Goal: Task Accomplishment & Management: Complete application form

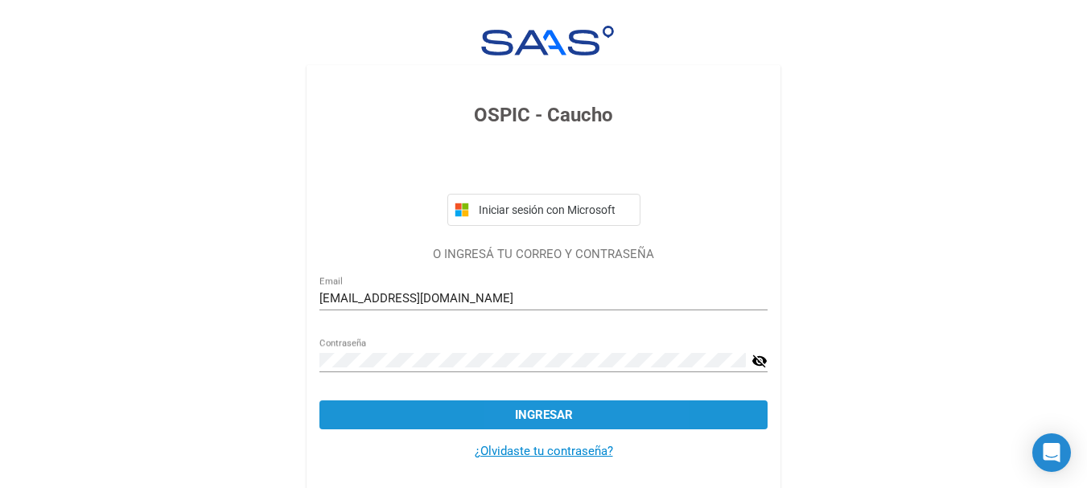
click at [524, 408] on span "Ingresar" at bounding box center [544, 415] width 58 height 14
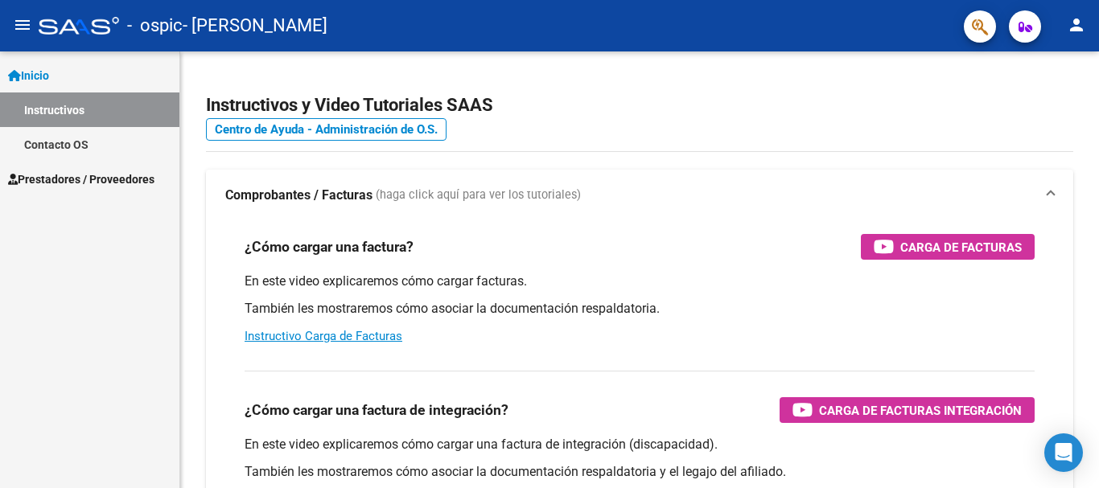
click at [37, 74] on span "Inicio" at bounding box center [28, 76] width 41 height 18
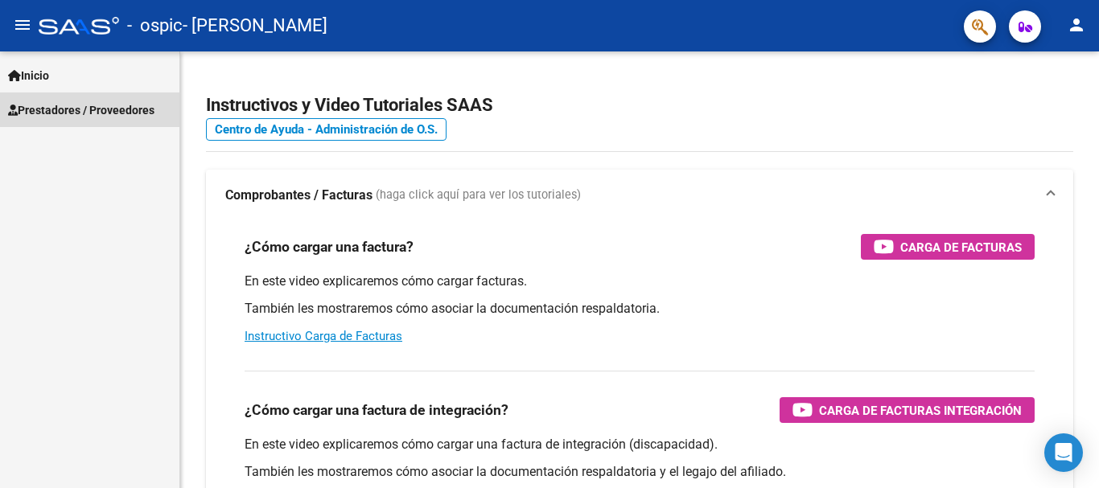
click at [66, 114] on span "Prestadores / Proveedores" at bounding box center [81, 110] width 146 height 18
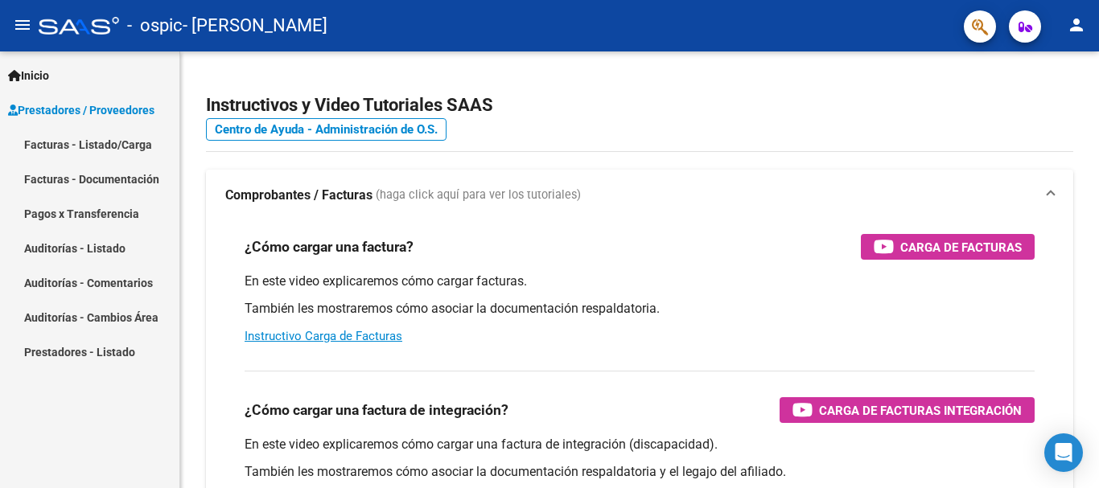
click at [66, 114] on span "Prestadores / Proveedores" at bounding box center [81, 110] width 146 height 18
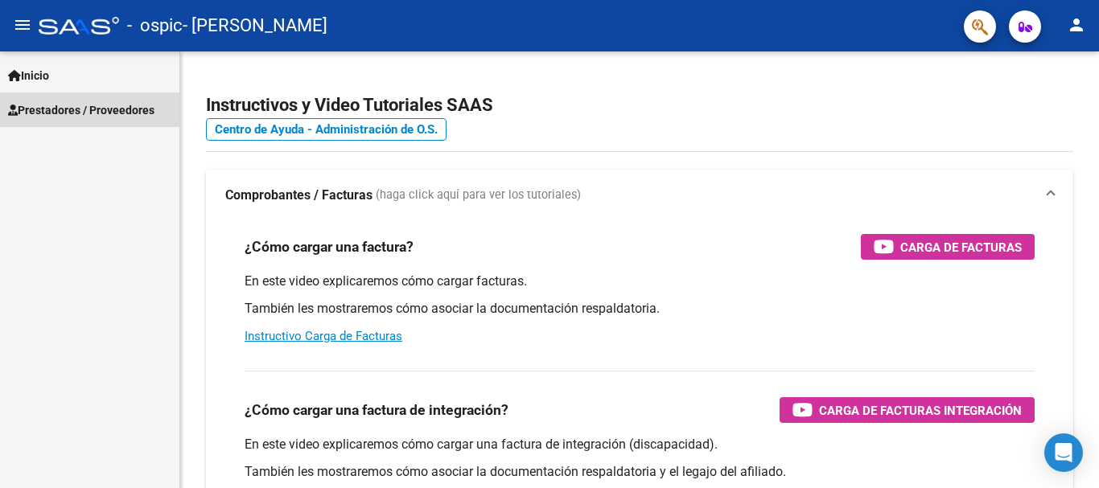
click at [66, 114] on span "Prestadores / Proveedores" at bounding box center [81, 110] width 146 height 18
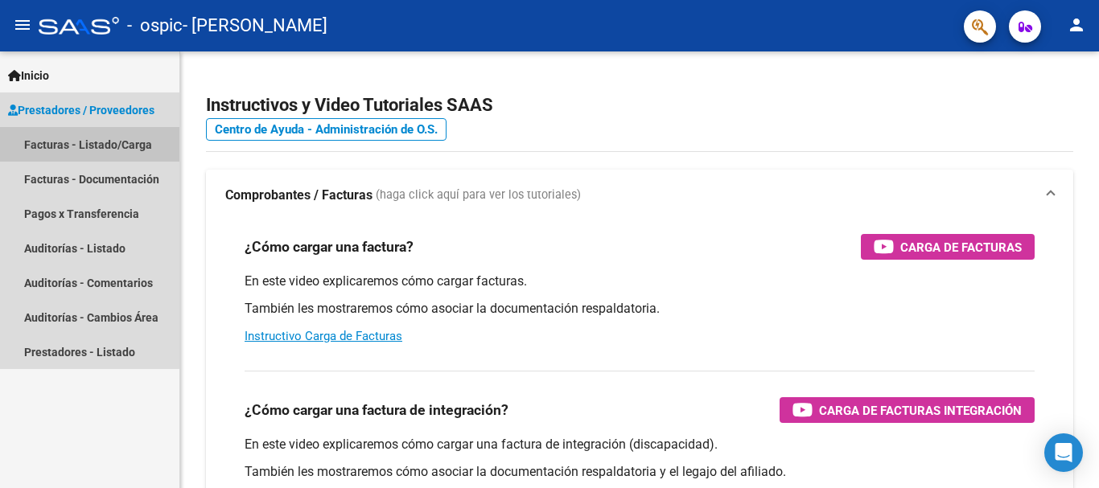
click at [66, 150] on link "Facturas - Listado/Carga" at bounding box center [89, 144] width 179 height 35
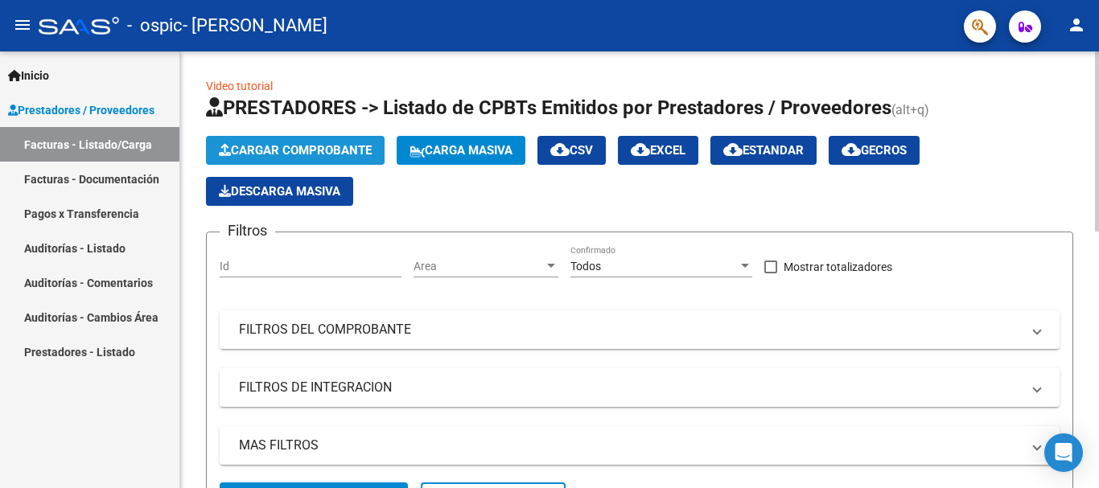
click at [269, 153] on span "Cargar Comprobante" at bounding box center [295, 150] width 153 height 14
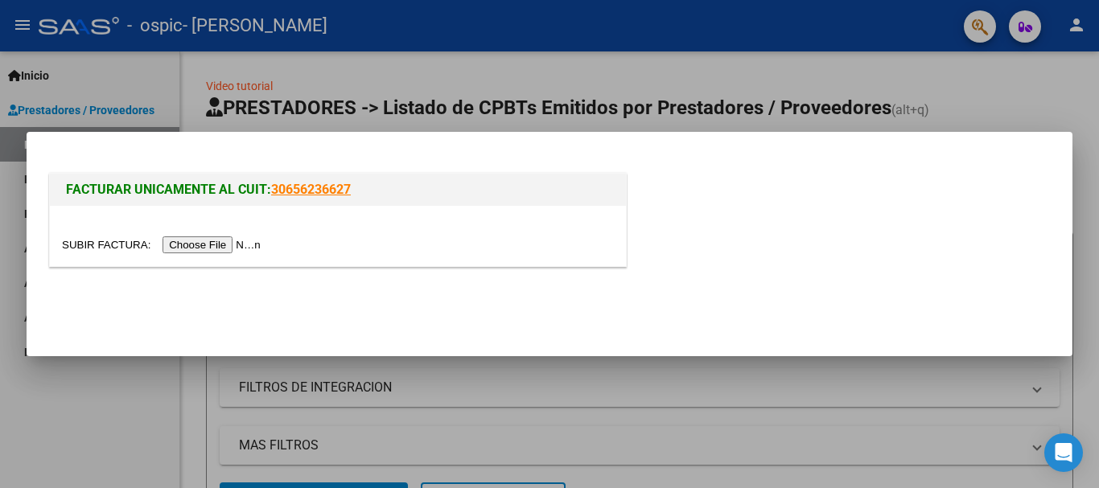
click at [200, 72] on div at bounding box center [549, 244] width 1099 height 488
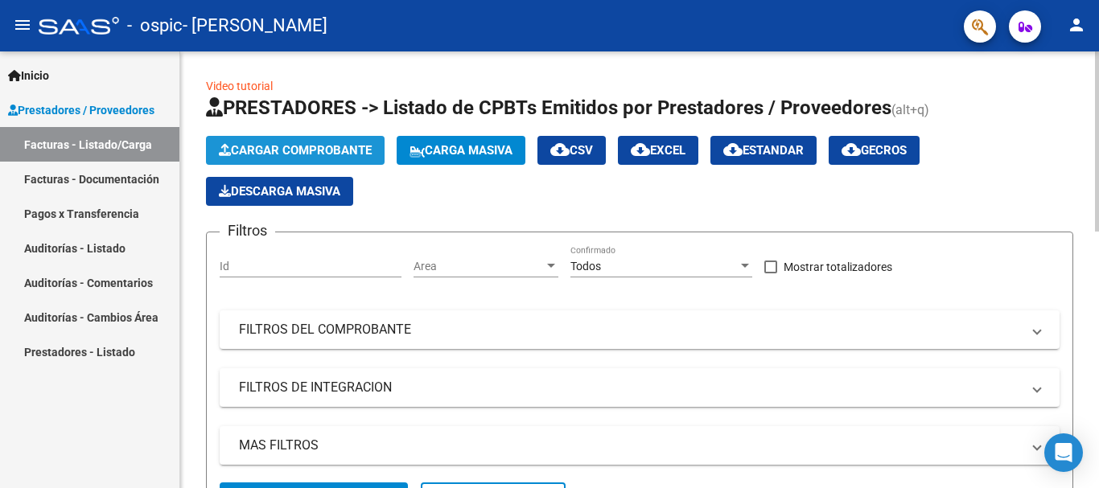
click at [284, 146] on span "Cargar Comprobante" at bounding box center [295, 150] width 153 height 14
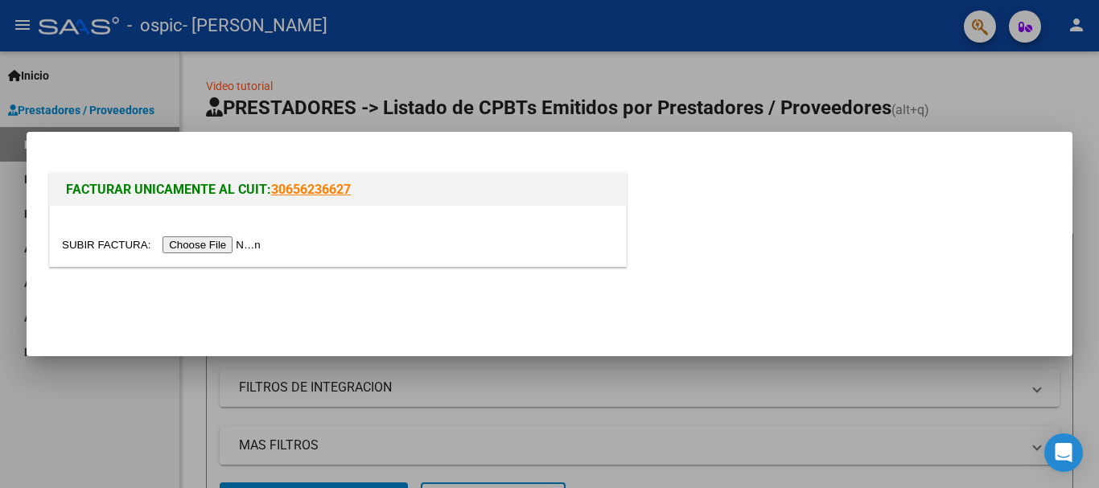
click at [236, 245] on input "file" at bounding box center [164, 245] width 204 height 17
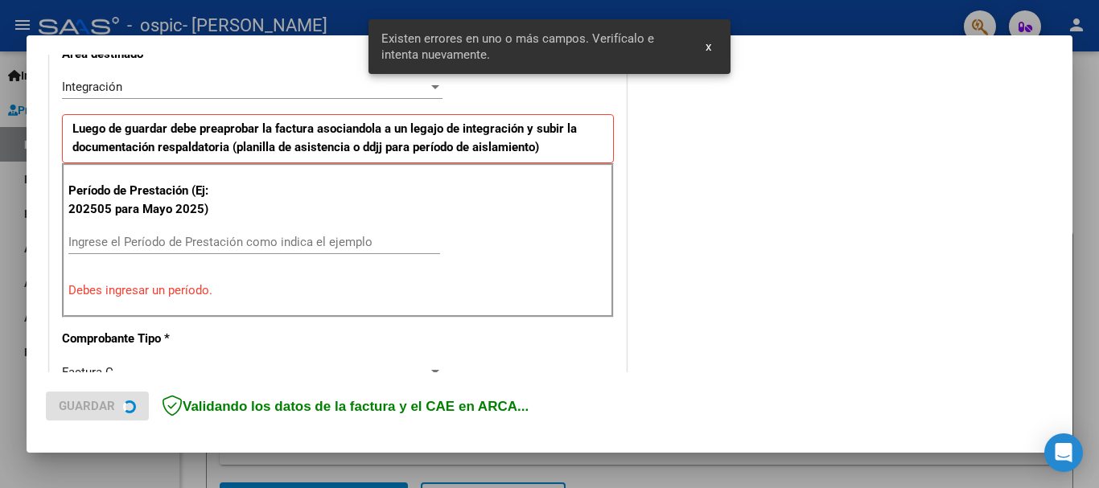
scroll to position [401, 0]
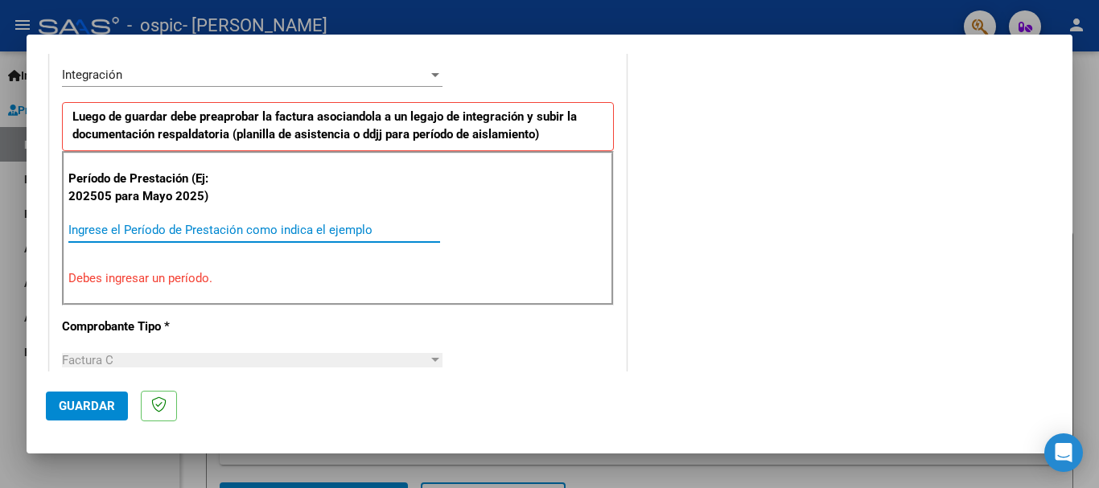
click at [114, 231] on input "Ingrese el Período de Prestación como indica el ejemplo" at bounding box center [254, 230] width 372 height 14
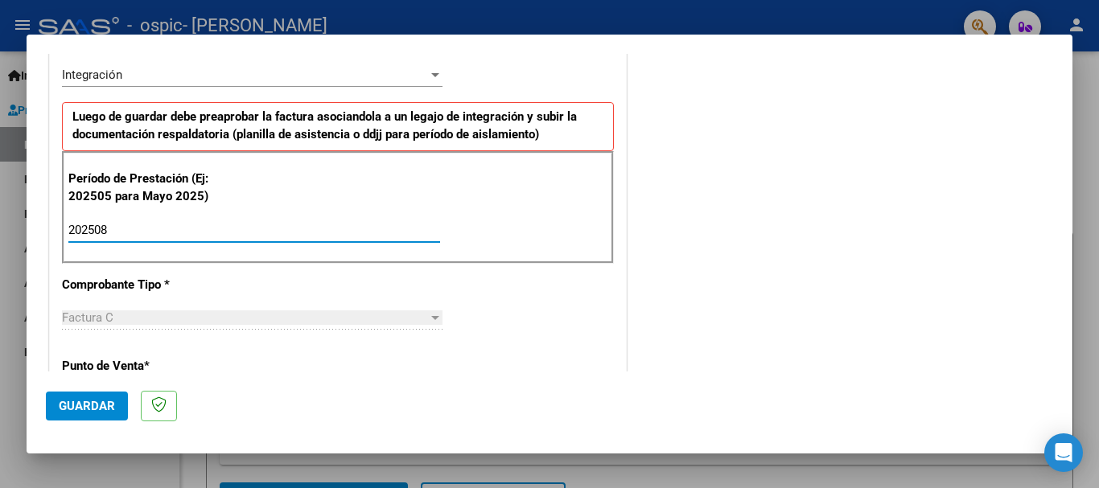
type input "202509"
click at [914, 392] on mat-dialog-actions "Guardar" at bounding box center [549, 404] width 1007 height 64
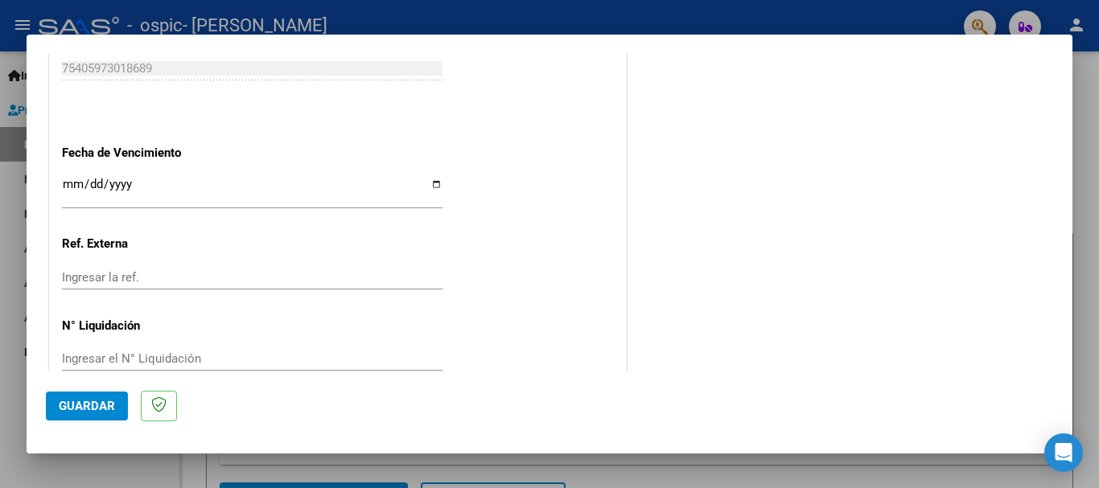
scroll to position [1097, 0]
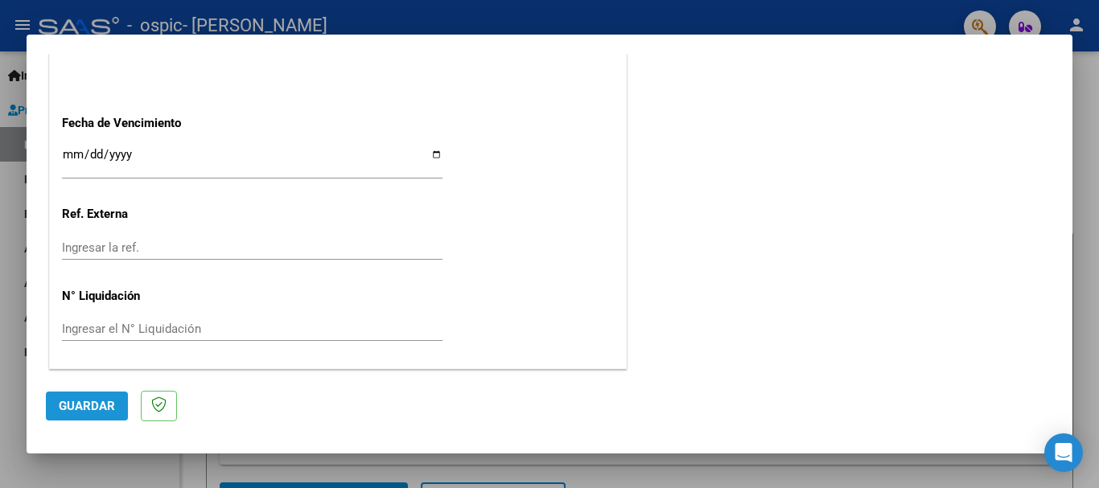
click at [93, 407] on span "Guardar" at bounding box center [87, 406] width 56 height 14
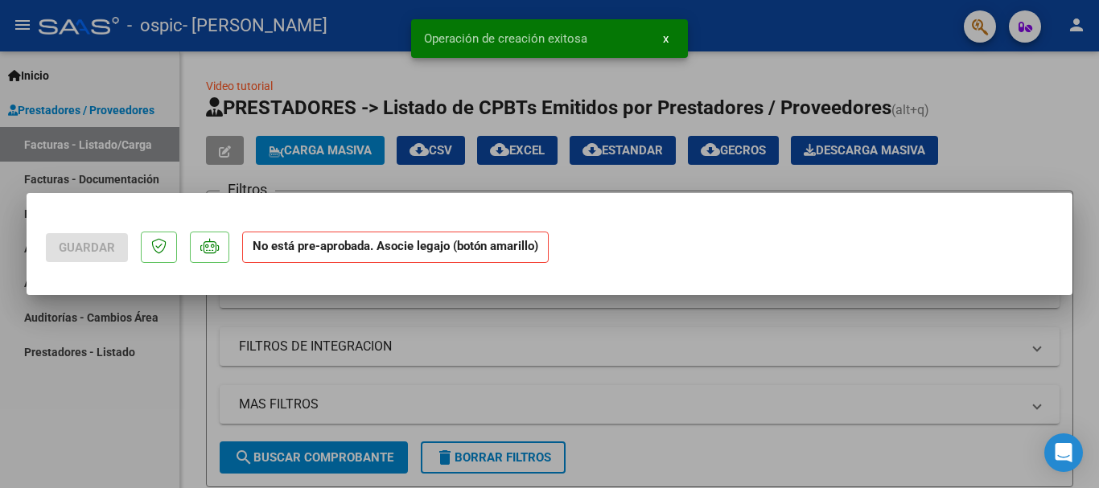
scroll to position [0, 0]
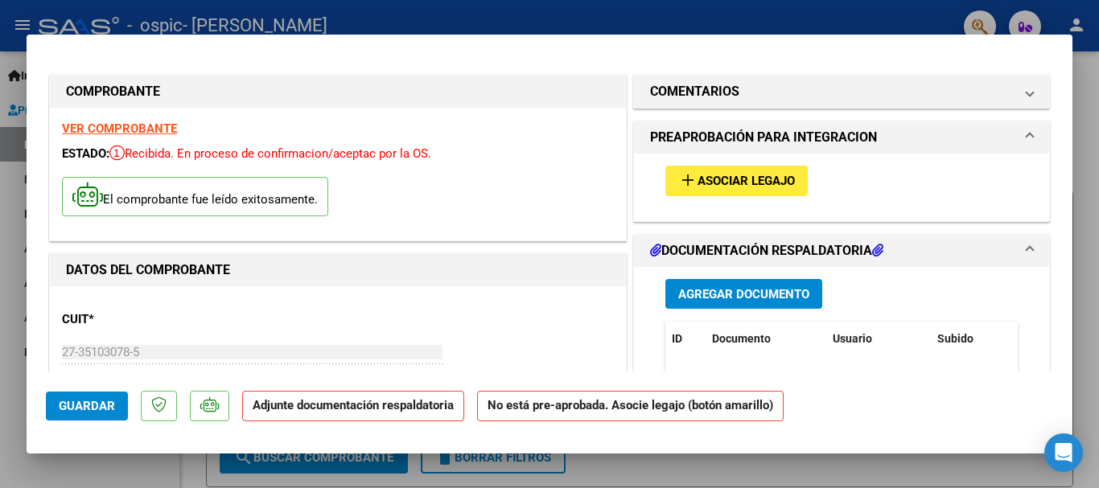
click at [740, 175] on span "Asociar Legajo" at bounding box center [746, 182] width 97 height 14
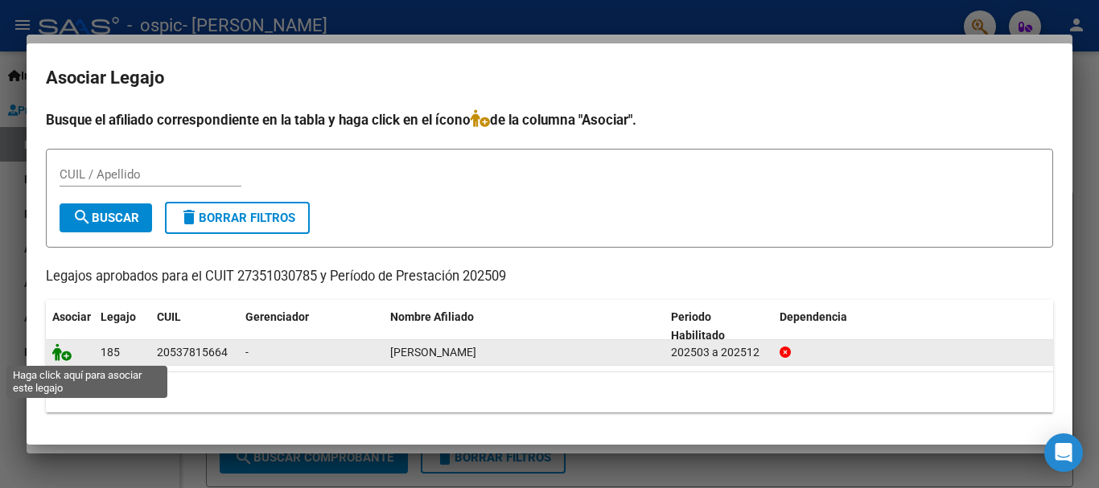
click at [59, 355] on icon at bounding box center [61, 353] width 19 height 18
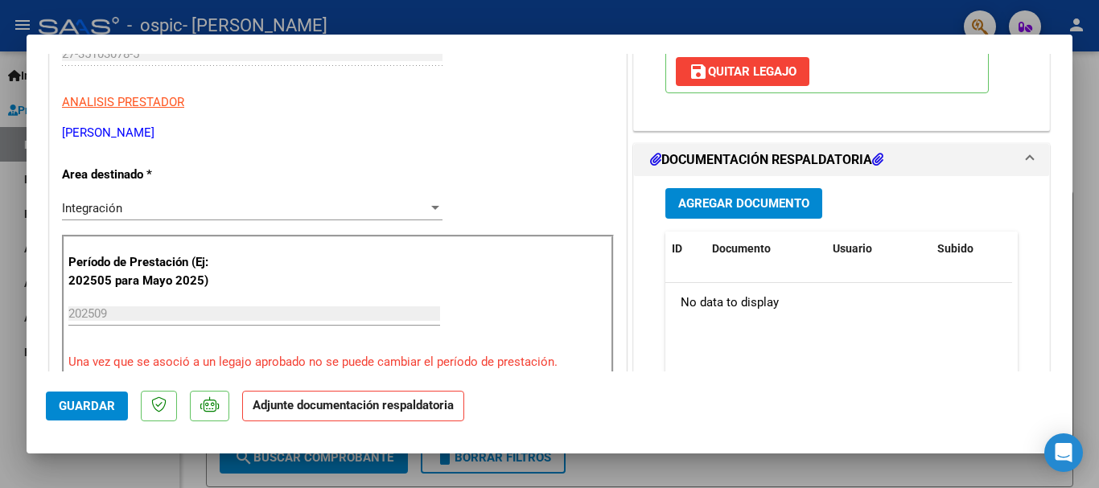
scroll to position [322, 0]
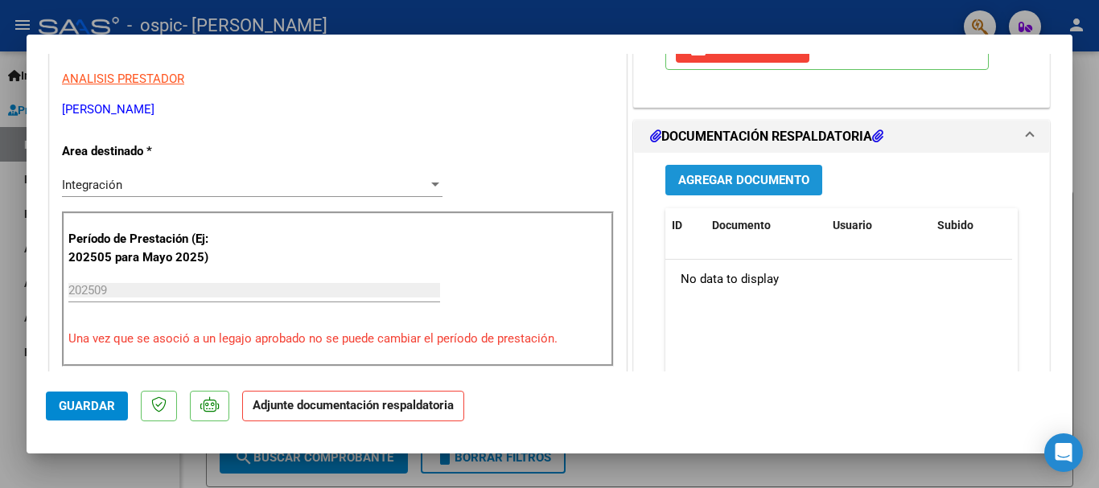
click at [776, 183] on span "Agregar Documento" at bounding box center [743, 181] width 131 height 14
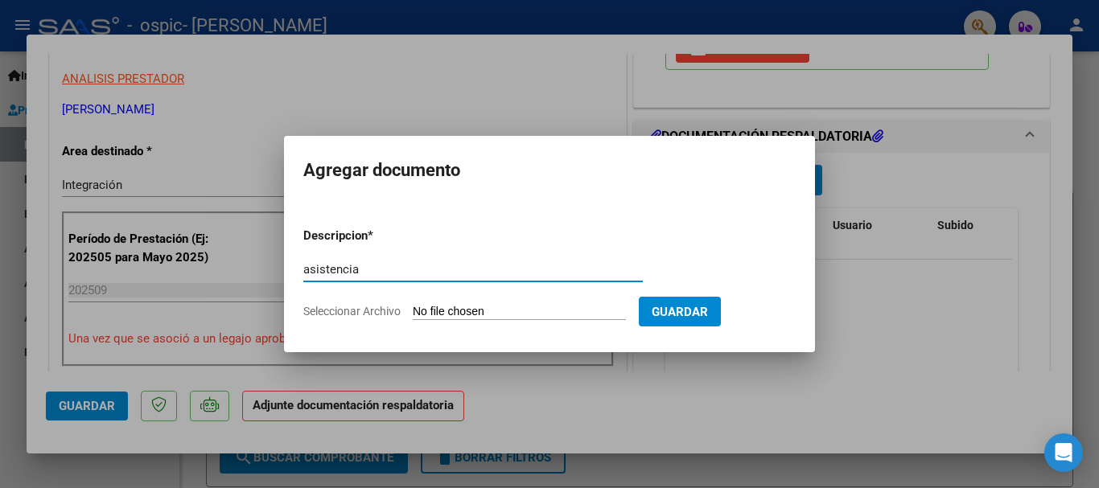
type input "asistencia"
click at [496, 316] on input "Seleccionar Archivo" at bounding box center [519, 312] width 213 height 15
type input "C:\fakepath\Asistencia Máximo [DATE].pdf"
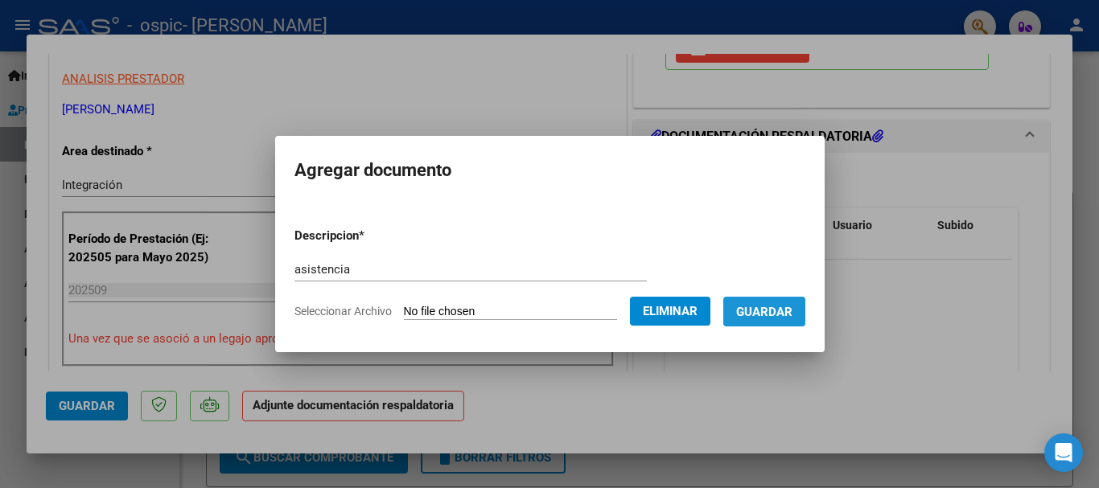
click at [785, 310] on span "Guardar" at bounding box center [764, 312] width 56 height 14
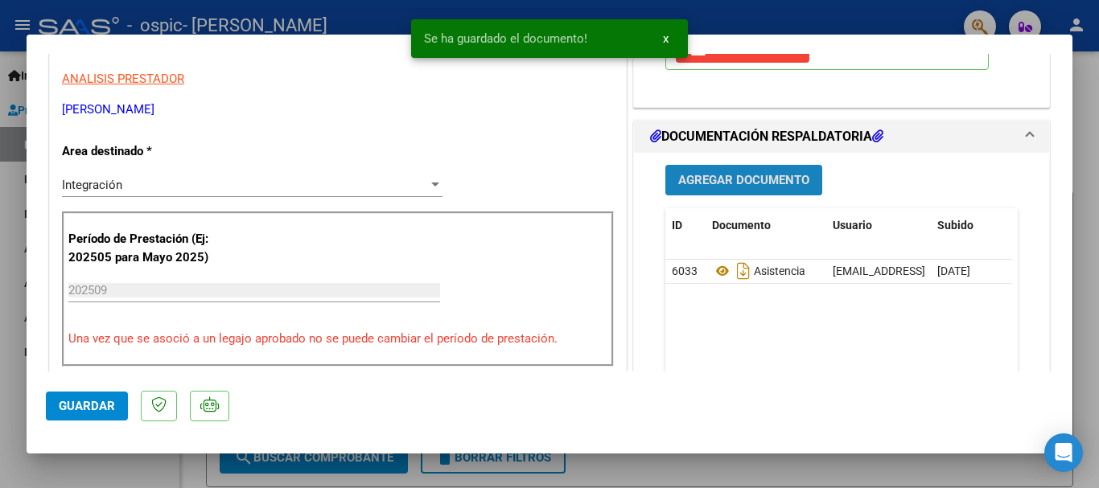
click at [735, 184] on span "Agregar Documento" at bounding box center [743, 181] width 131 height 14
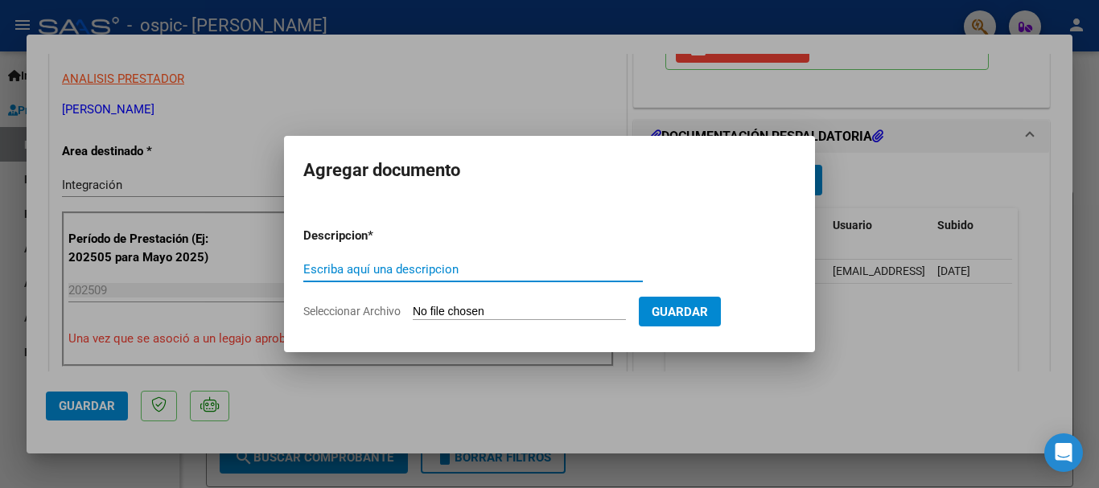
click at [396, 274] on input "Escriba aquí una descripcion" at bounding box center [473, 269] width 340 height 14
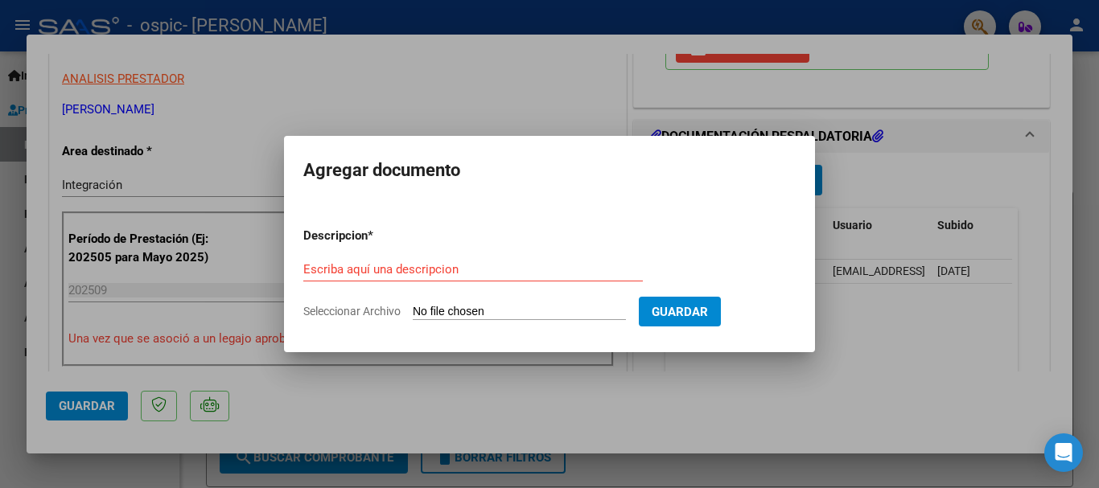
click at [463, 312] on input "Seleccionar Archivo" at bounding box center [519, 312] width 213 height 15
type input "C:\fakepath\Autorización Maximo.pdf"
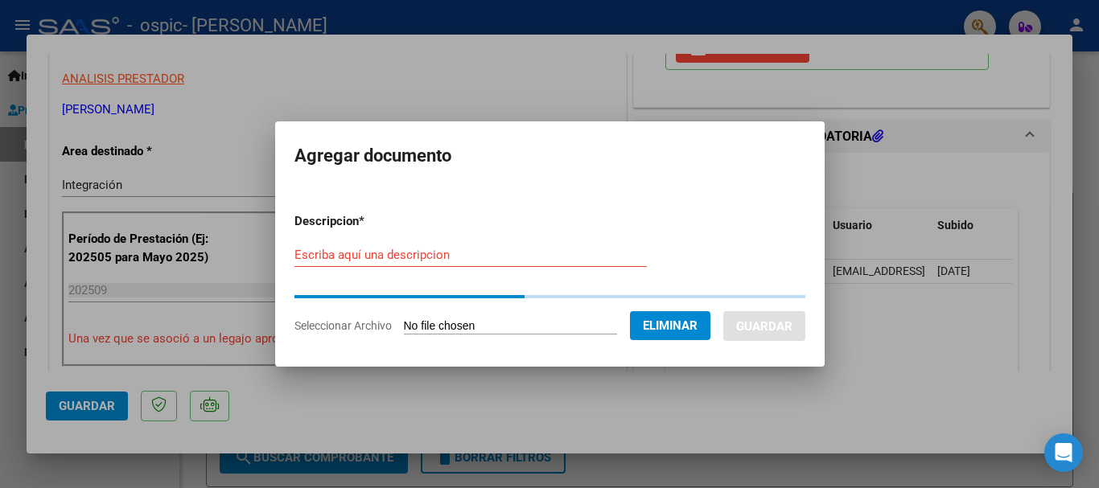
click at [336, 265] on div "Escriba aquí una descripcion" at bounding box center [470, 255] width 352 height 24
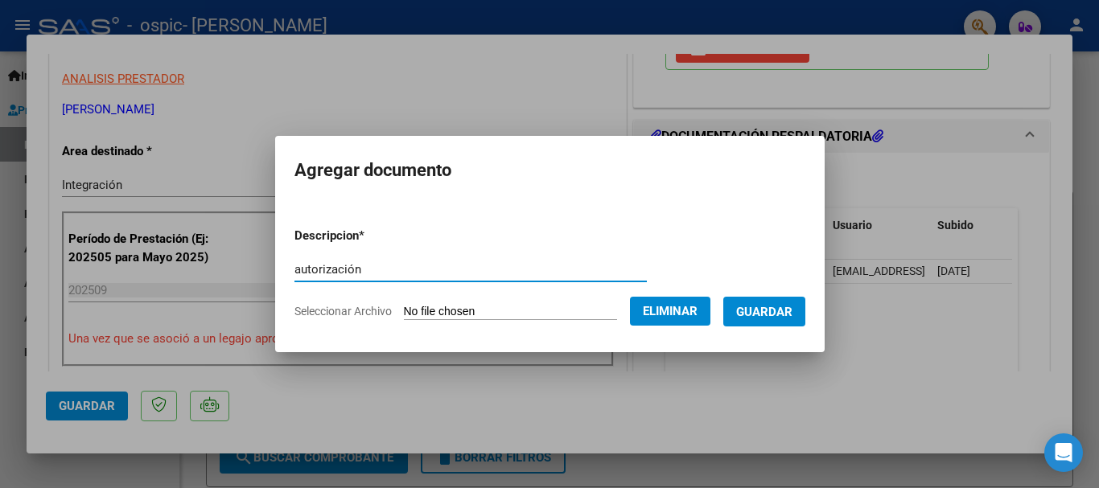
type input "autorización"
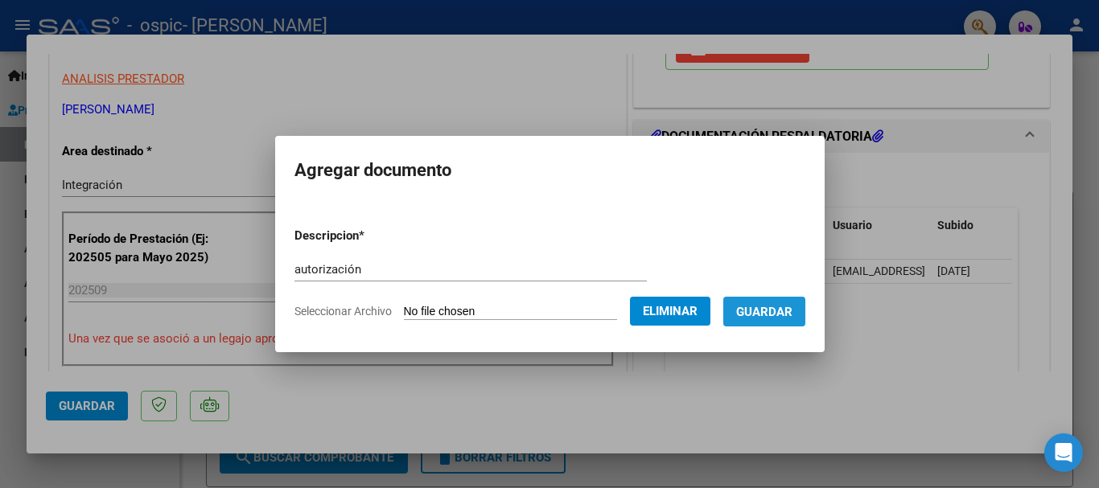
click at [782, 315] on span "Guardar" at bounding box center [764, 312] width 56 height 14
click at [901, 371] on div at bounding box center [549, 244] width 1099 height 488
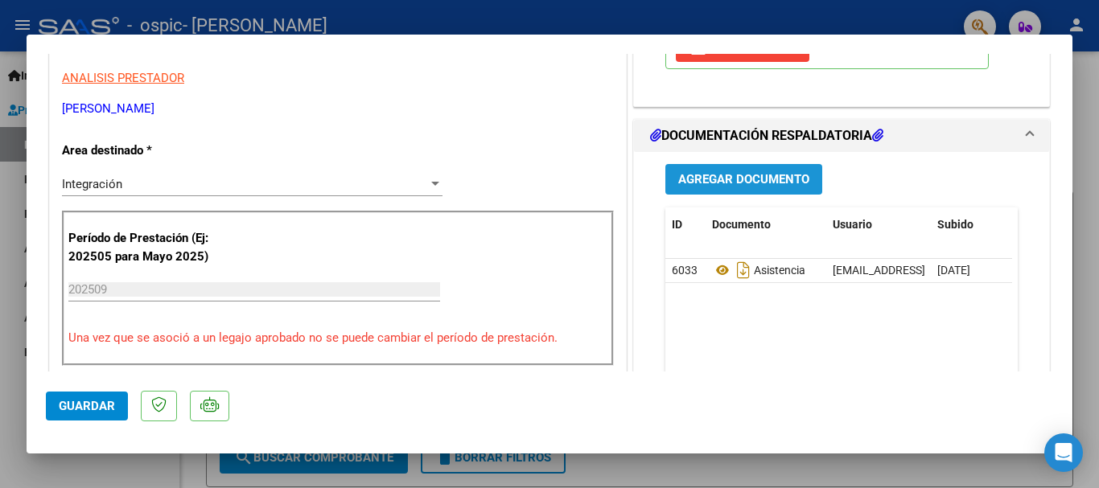
click at [731, 173] on span "Agregar Documento" at bounding box center [743, 180] width 131 height 14
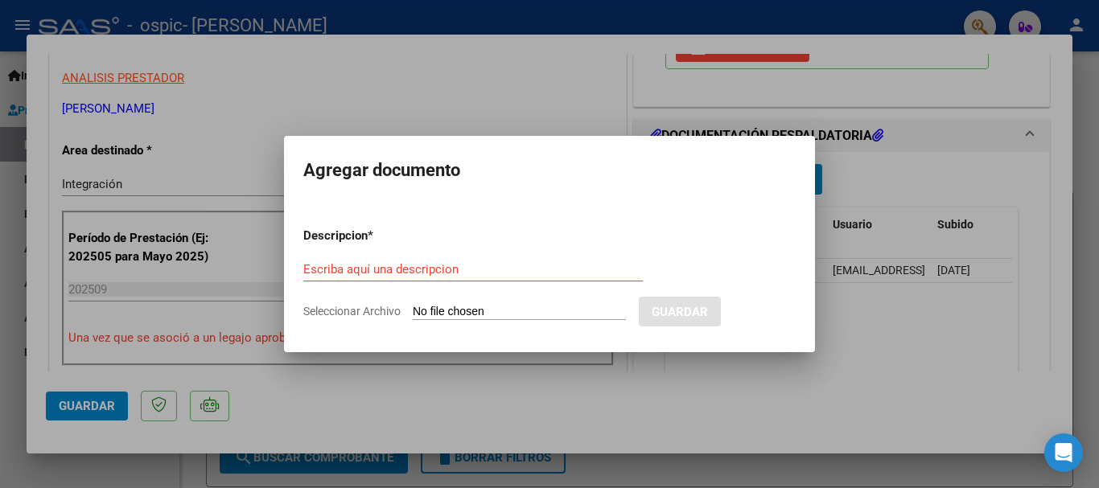
click at [463, 316] on input "Seleccionar Archivo" at bounding box center [519, 312] width 213 height 15
type input "C:\fakepath\Autorización Maximo.pdf"
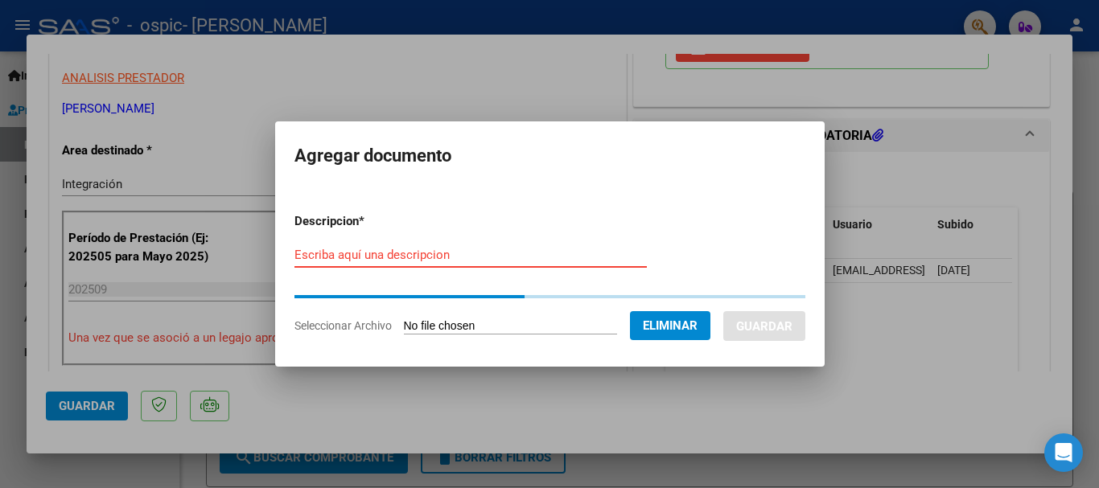
click at [327, 257] on input "Escriba aquí una descripcion" at bounding box center [470, 255] width 352 height 14
type input "autorización"
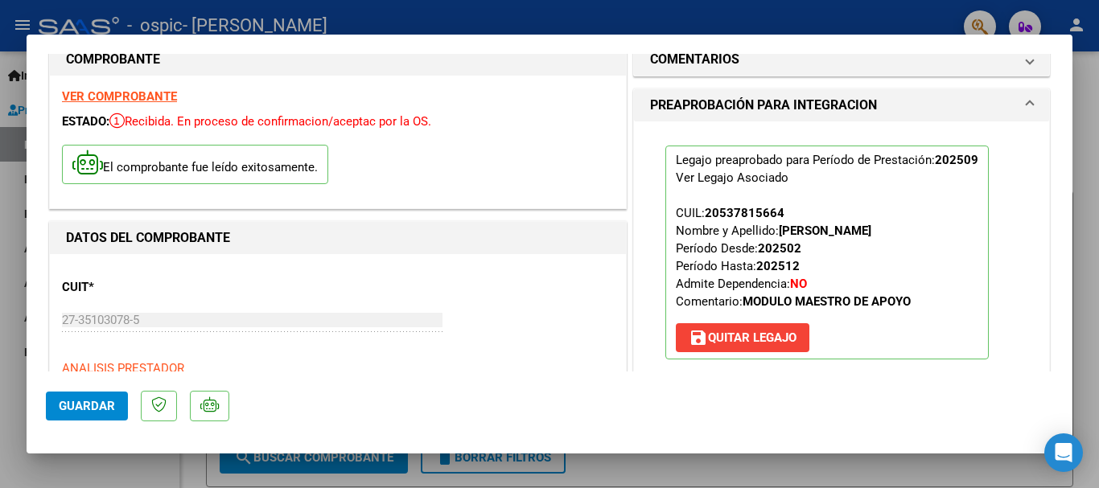
scroll to position [1, 0]
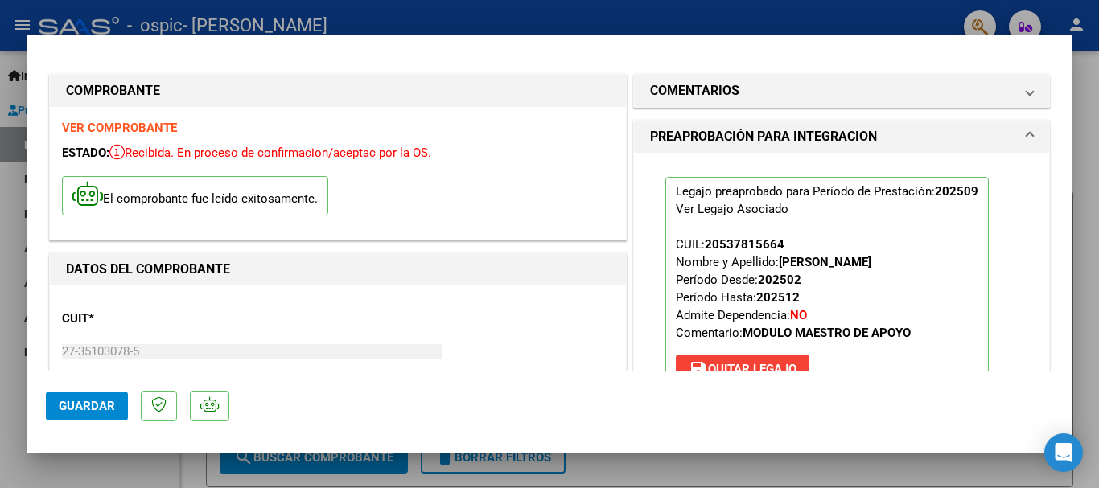
click at [992, 281] on div "Legajo preaprobado para Período de Prestación: 202509 Ver Legajo Asociado CUIL:…" at bounding box center [841, 284] width 377 height 262
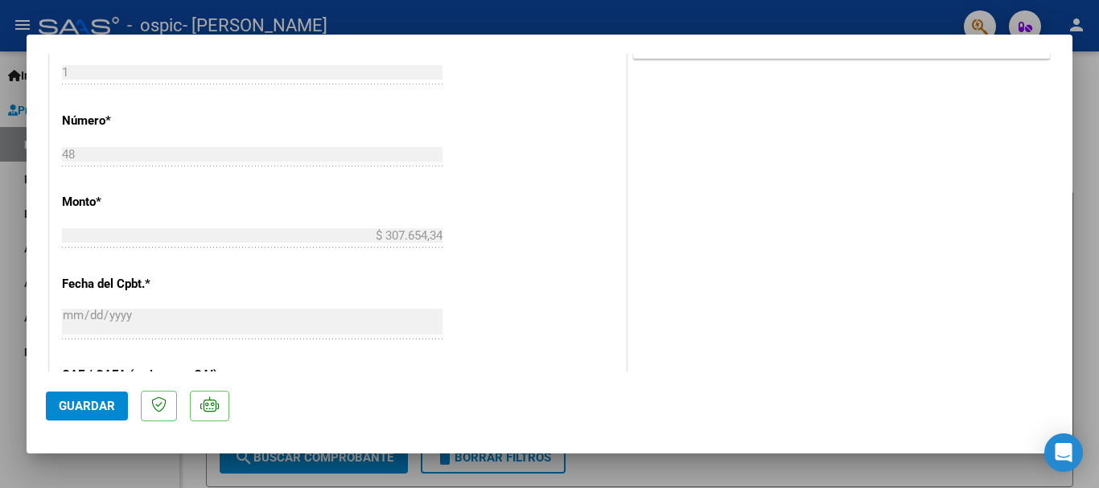
scroll to position [816, 0]
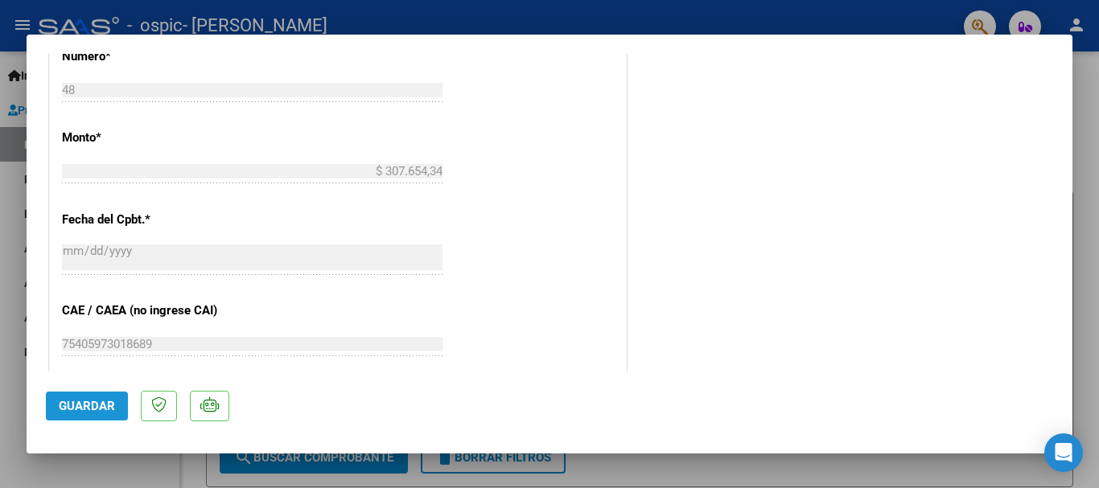
click at [81, 397] on button "Guardar" at bounding box center [87, 406] width 82 height 29
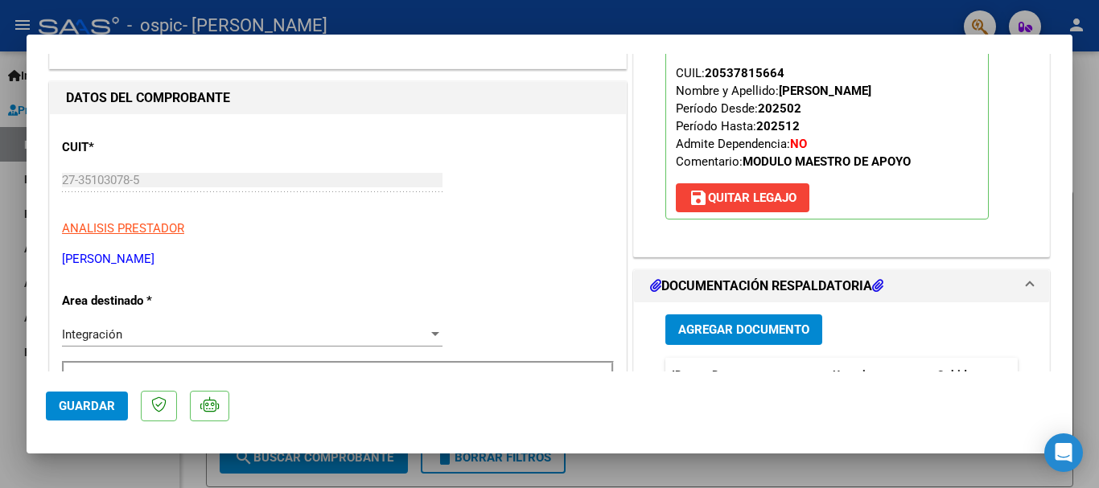
scroll to position [0, 0]
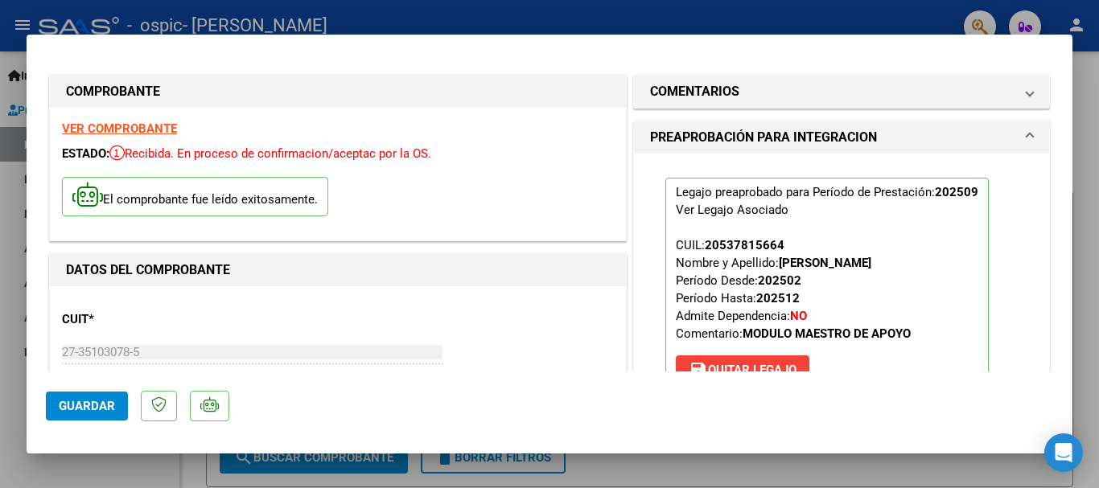
click at [12, 167] on div at bounding box center [549, 244] width 1099 height 488
